Goal: Information Seeking & Learning: Find specific fact

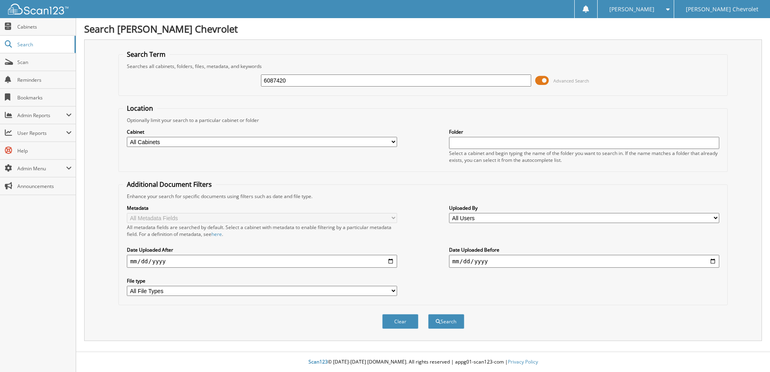
type input "6087420"
click at [428, 314] on button "Search" at bounding box center [446, 321] width 36 height 15
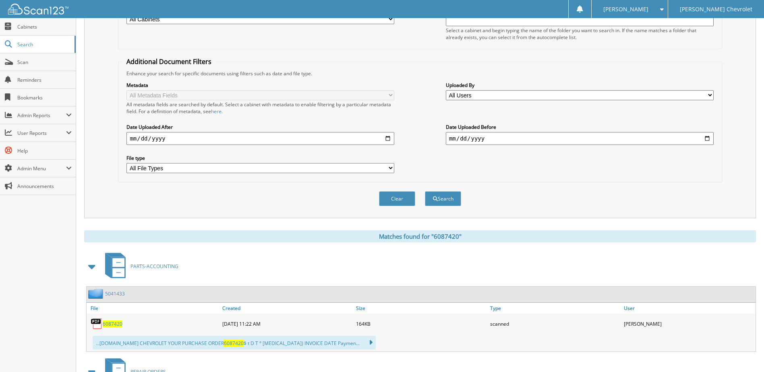
scroll to position [201, 0]
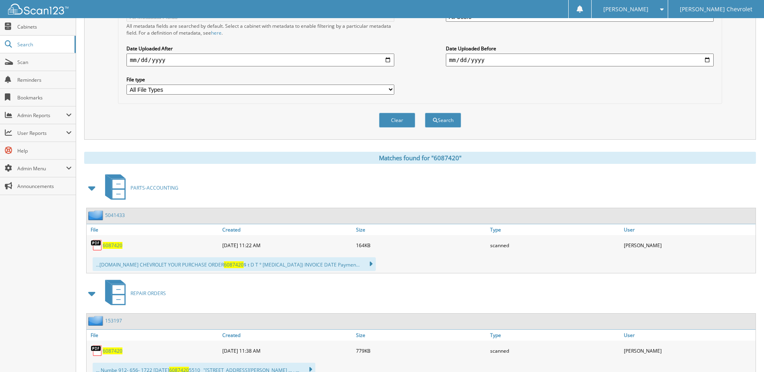
click at [112, 245] on span "6087420" at bounding box center [113, 245] width 20 height 7
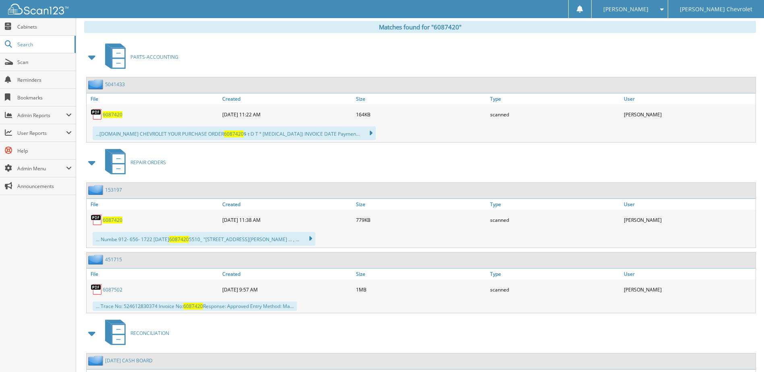
scroll to position [363, 0]
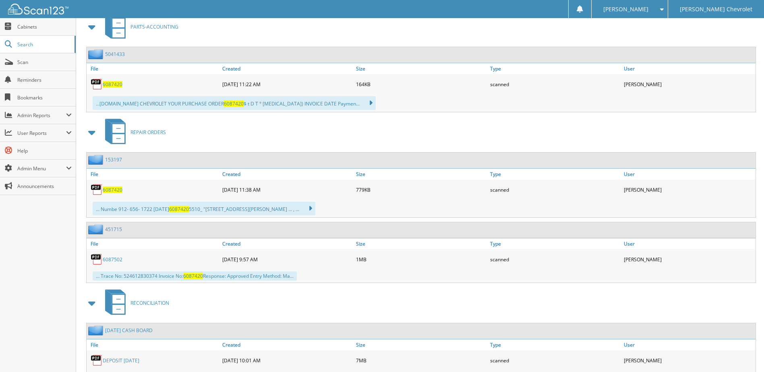
click at [111, 188] on span "6087420" at bounding box center [113, 190] width 20 height 7
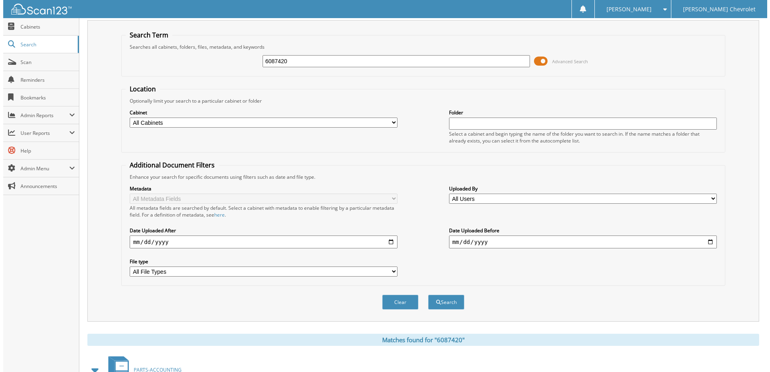
scroll to position [0, 0]
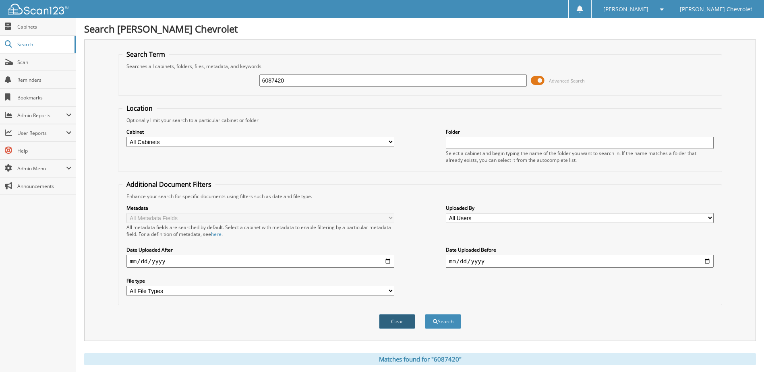
click at [400, 320] on button "Clear" at bounding box center [397, 321] width 36 height 15
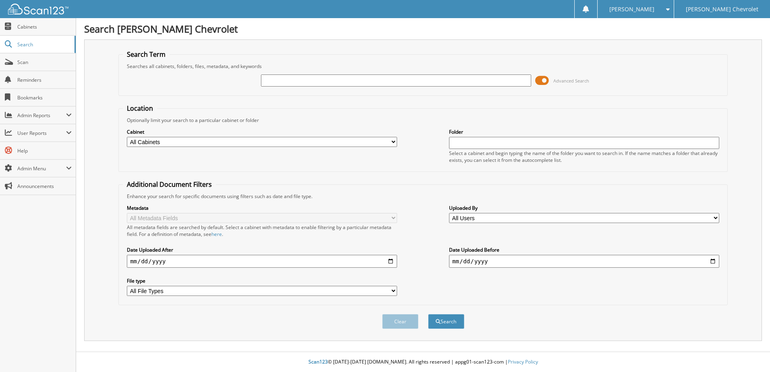
click at [285, 82] on input "text" at bounding box center [396, 81] width 270 height 12
type input "52163"
click at [428, 314] on button "Search" at bounding box center [446, 321] width 36 height 15
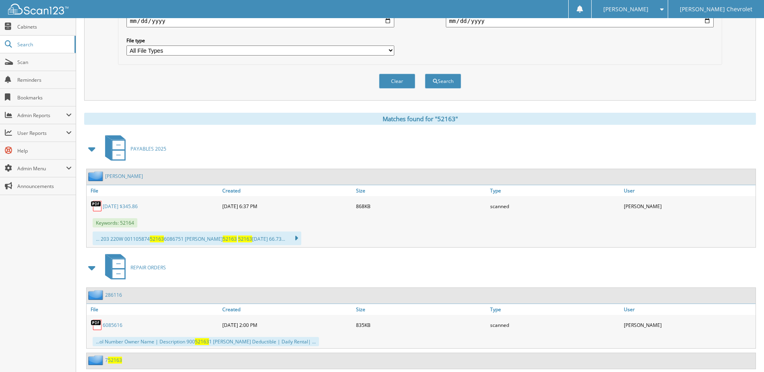
scroll to position [242, 0]
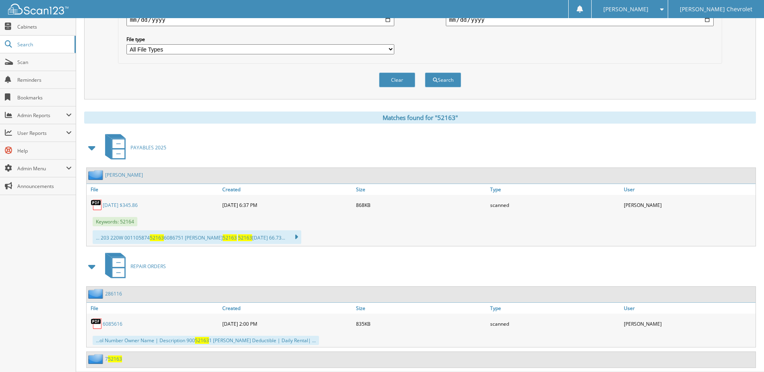
click at [120, 205] on link "8/28/25 $345.86" at bounding box center [120, 205] width 35 height 7
click at [394, 79] on button "Clear" at bounding box center [397, 80] width 36 height 15
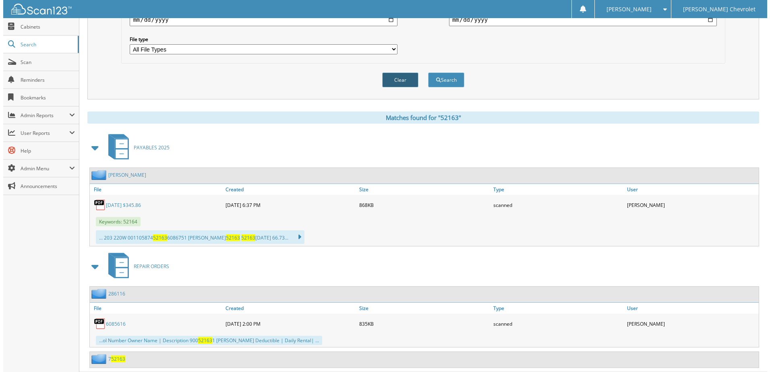
scroll to position [0, 0]
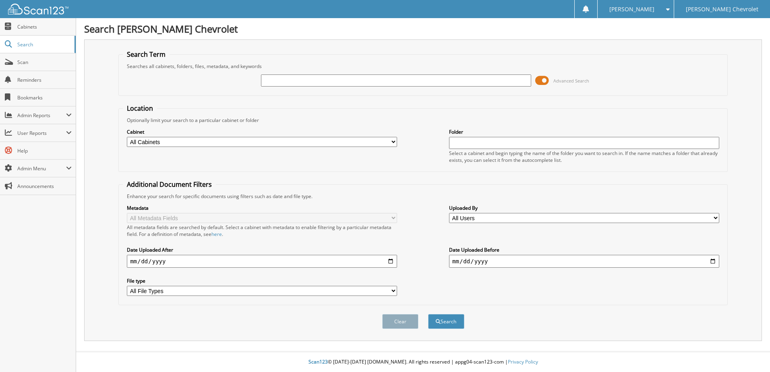
click at [394, 79] on input "text" at bounding box center [396, 81] width 270 height 12
type input "ZURICH"
click at [428, 314] on button "Search" at bounding box center [446, 321] width 36 height 15
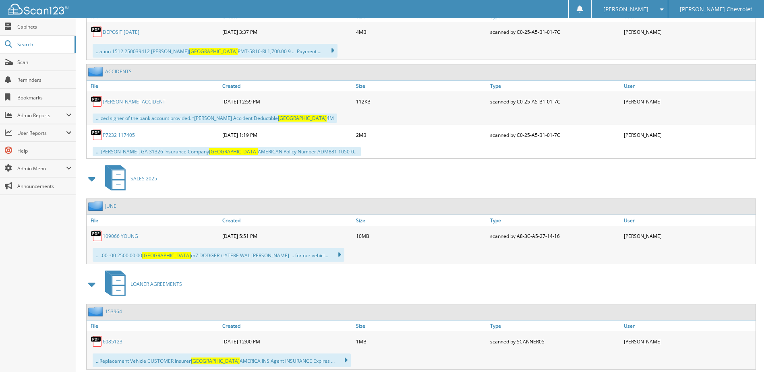
scroll to position [1410, 0]
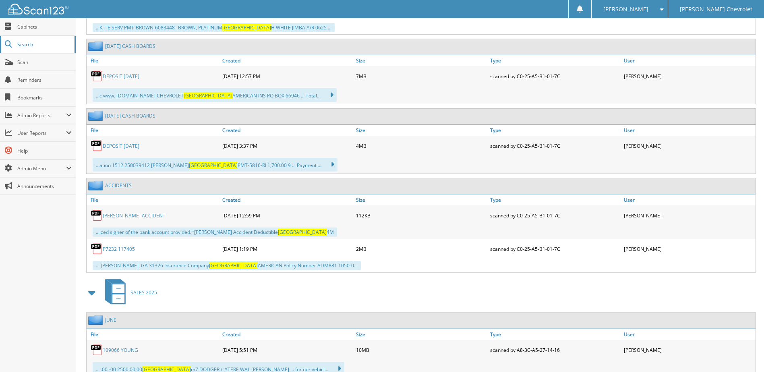
click at [31, 43] on span "Search" at bounding box center [43, 44] width 53 height 7
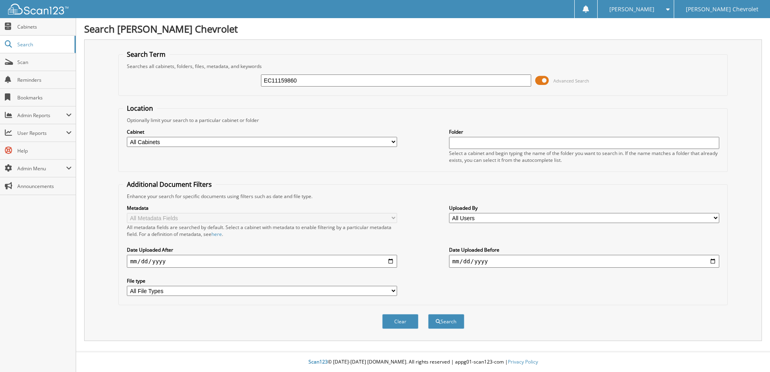
type input "EC11159860"
click at [428, 314] on button "Search" at bounding box center [446, 321] width 36 height 15
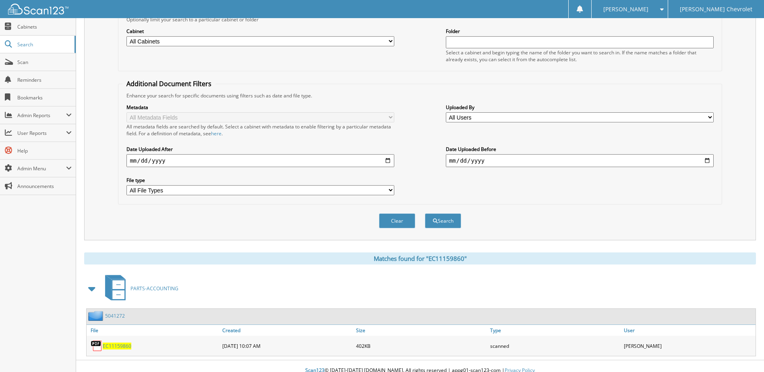
scroll to position [110, 0]
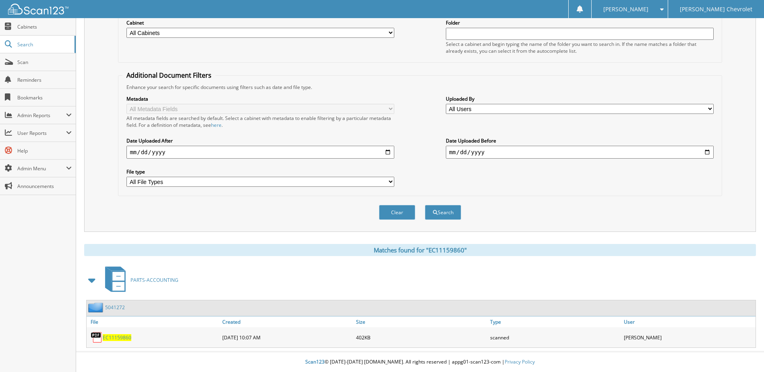
click at [121, 338] on span "EC11159860" at bounding box center [117, 337] width 29 height 7
